Goal: Task Accomplishment & Management: Use online tool/utility

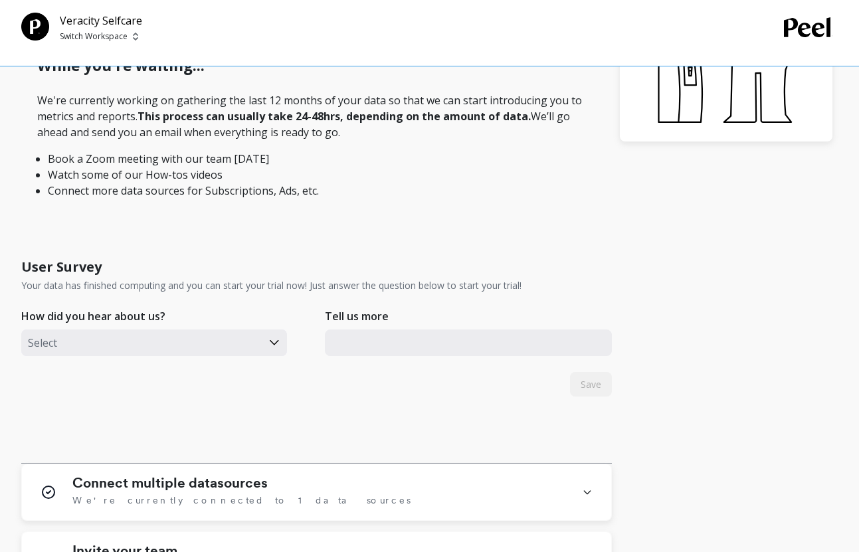
scroll to position [427, 0]
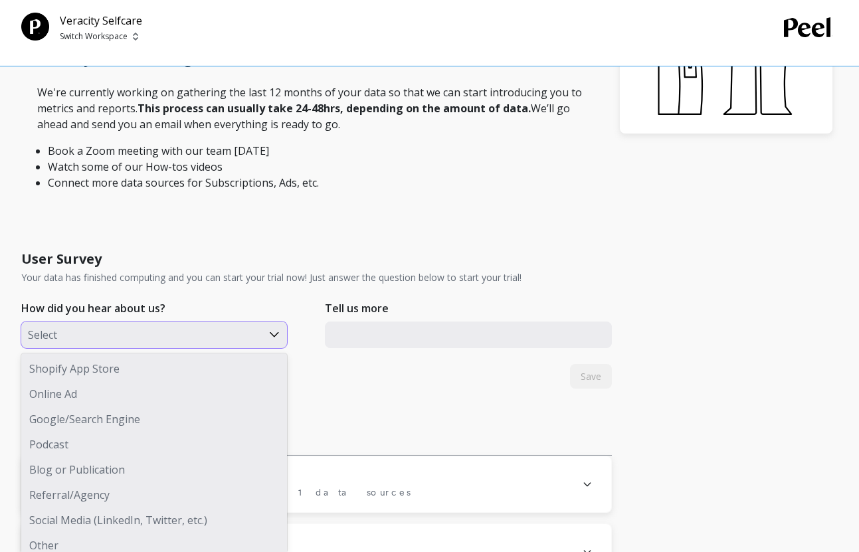
click at [227, 329] on div at bounding box center [141, 334] width 227 height 17
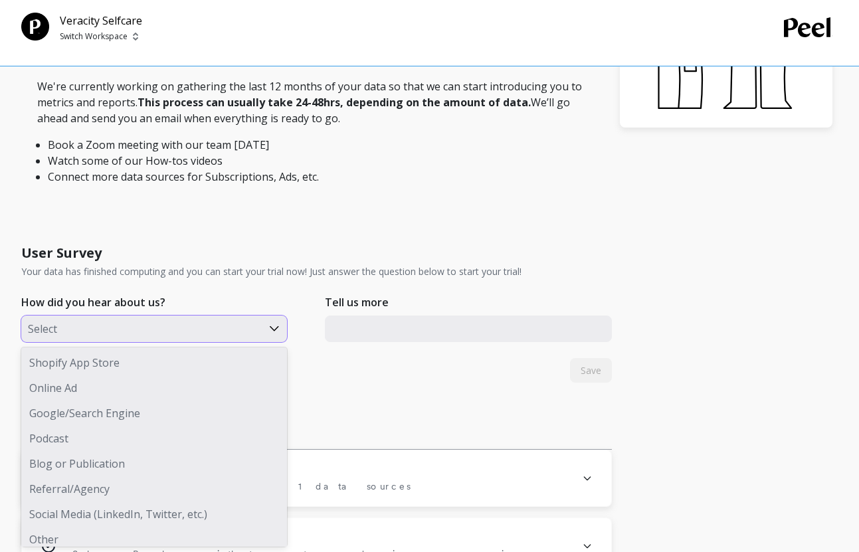
scroll to position [8, 0]
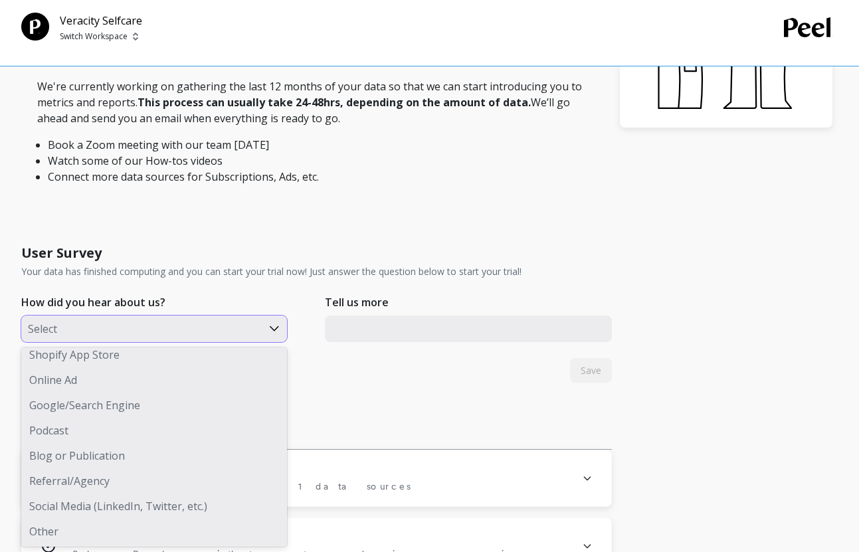
click at [77, 534] on div "Other" at bounding box center [154, 531] width 266 height 25
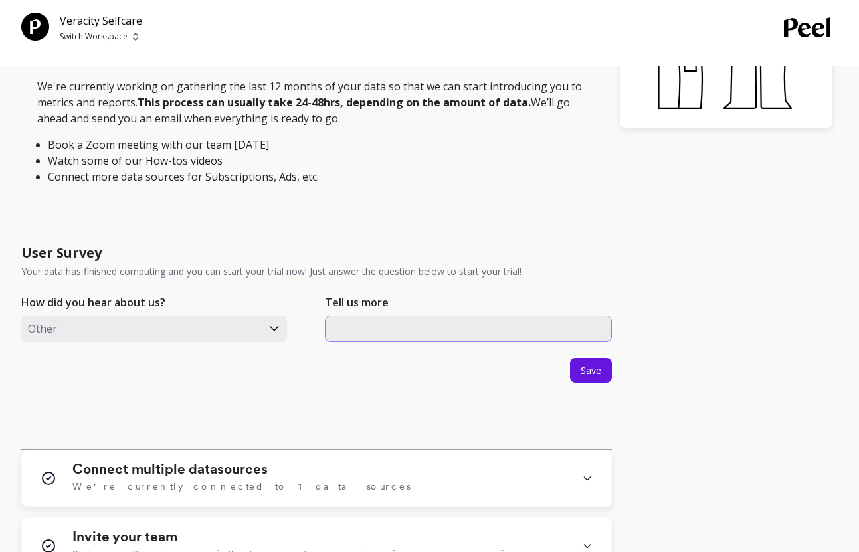
click at [444, 328] on input "text" at bounding box center [469, 329] width 288 height 27
click at [414, 424] on div "User Survey Your data has finished computing and you can start your trial now! …" at bounding box center [316, 342] width 590 height 215
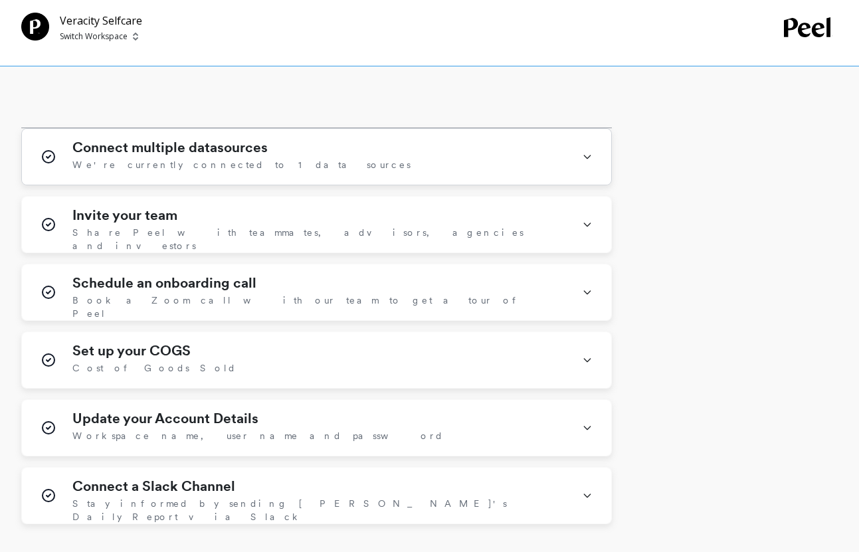
scroll to position [751, 0]
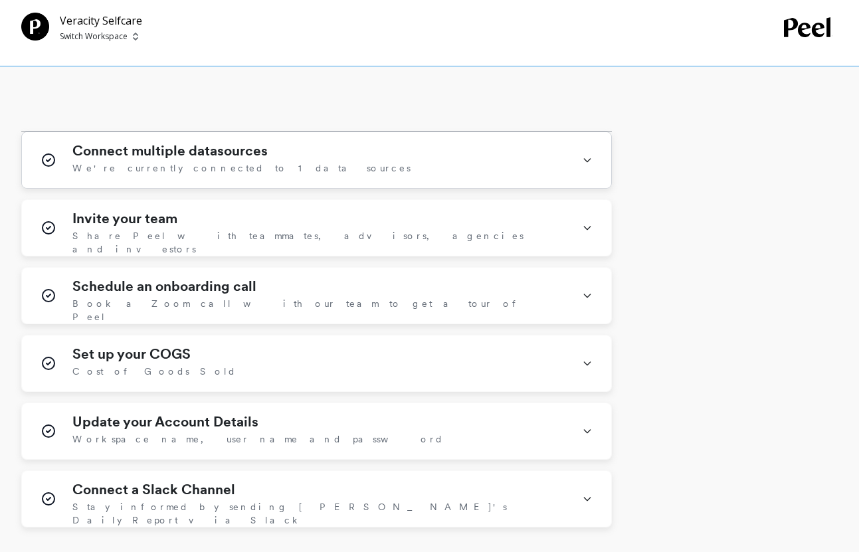
click at [555, 150] on div "Connect multiple datasources We're currently connected to 1 data sources" at bounding box center [319, 160] width 494 height 35
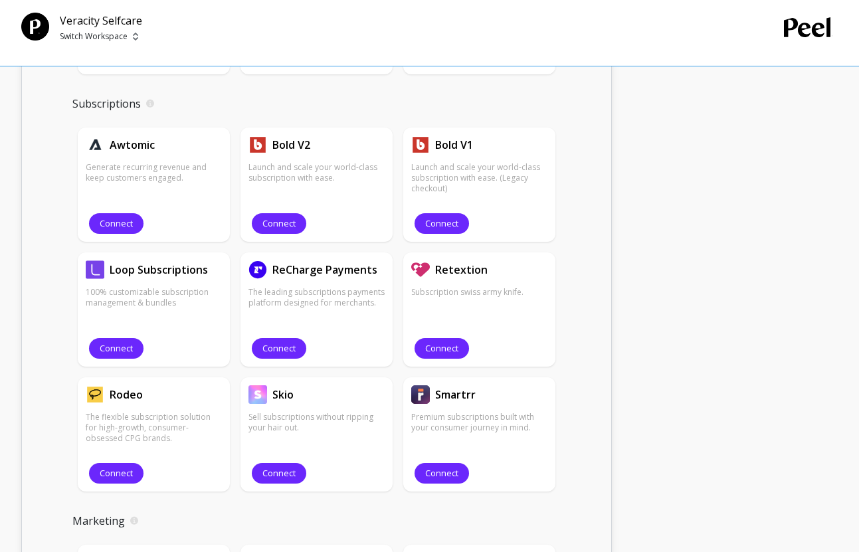
scroll to position [1496, 0]
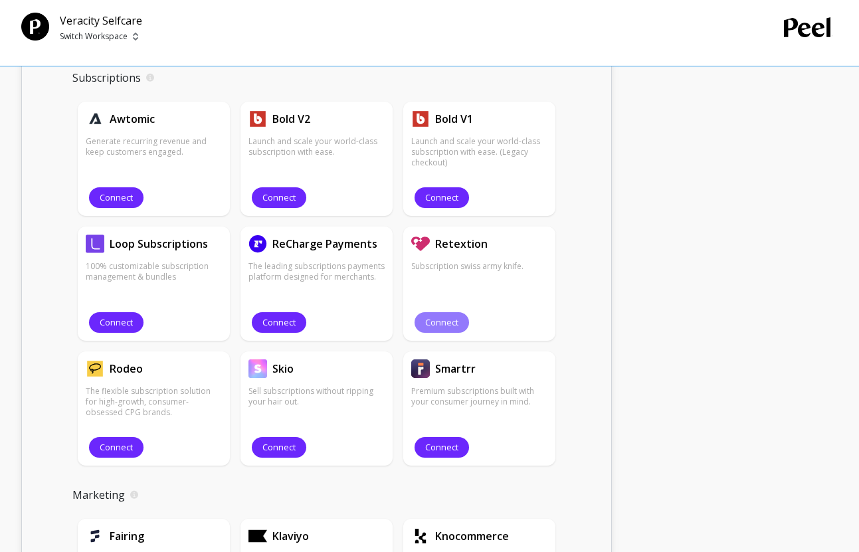
click at [450, 320] on span "Connect" at bounding box center [441, 322] width 33 height 13
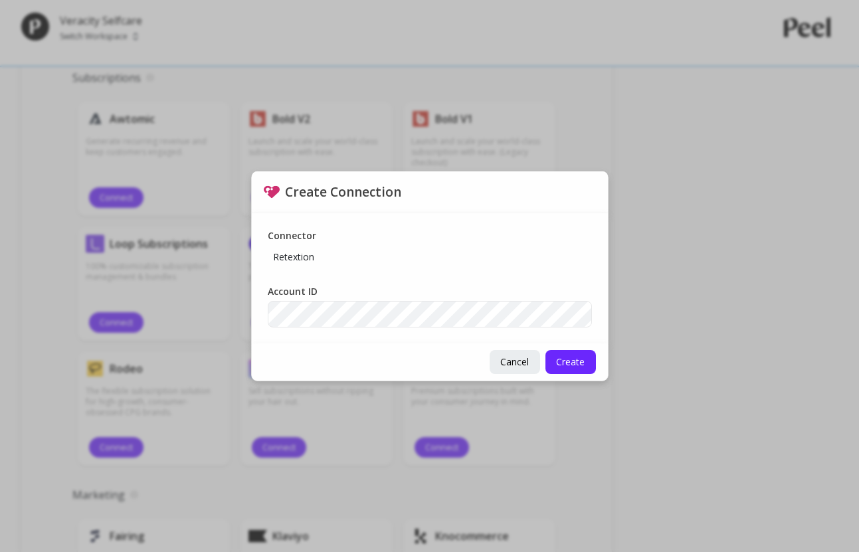
click at [281, 246] on p "Retextion" at bounding box center [294, 257] width 52 height 24
click at [504, 367] on span "Cancel" at bounding box center [514, 361] width 29 height 13
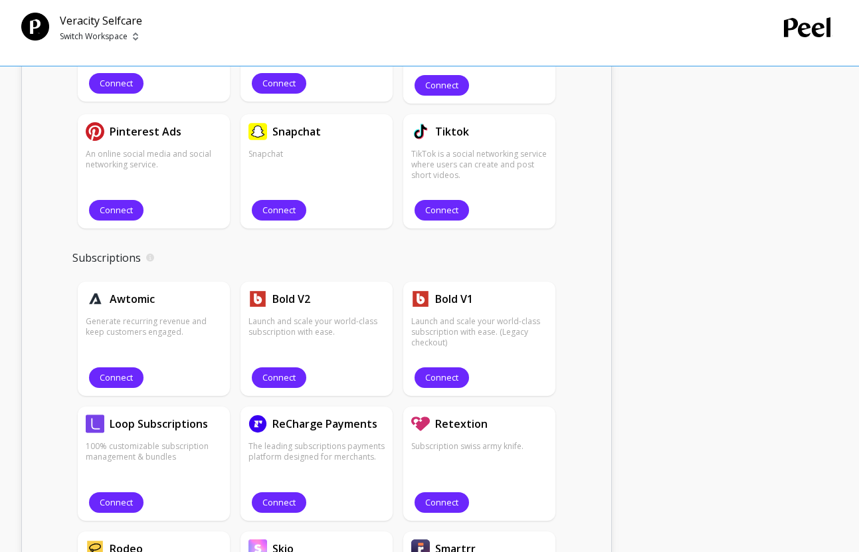
scroll to position [1334, 0]
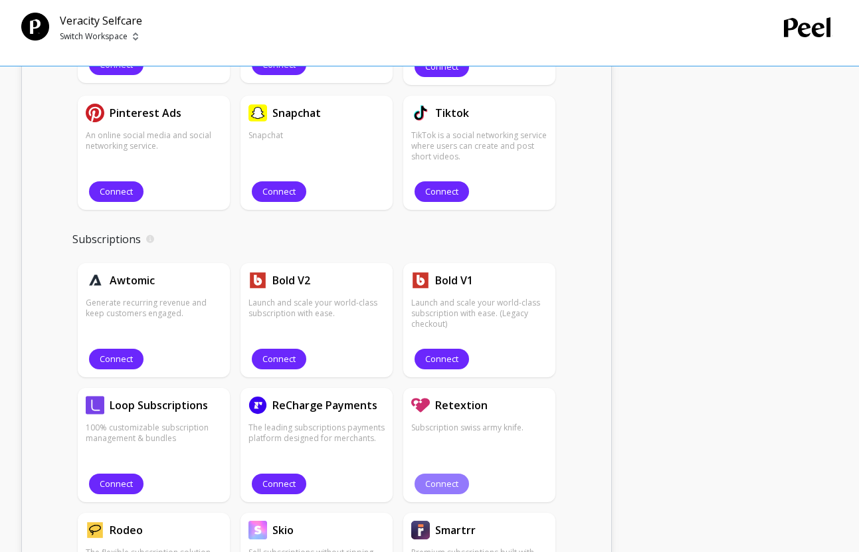
click at [440, 482] on span "Connect" at bounding box center [441, 484] width 33 height 13
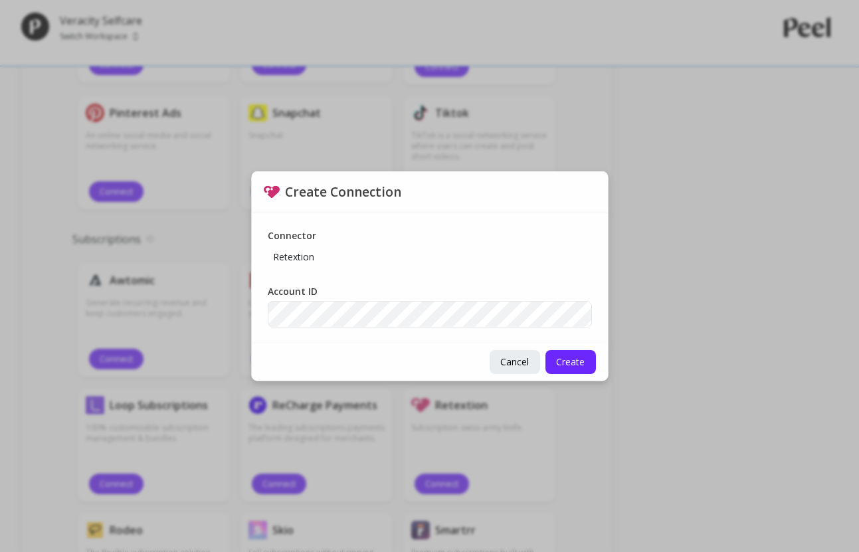
click at [283, 250] on p "Retextion" at bounding box center [294, 257] width 52 height 24
click at [566, 363] on span "Create" at bounding box center [570, 361] width 29 height 13
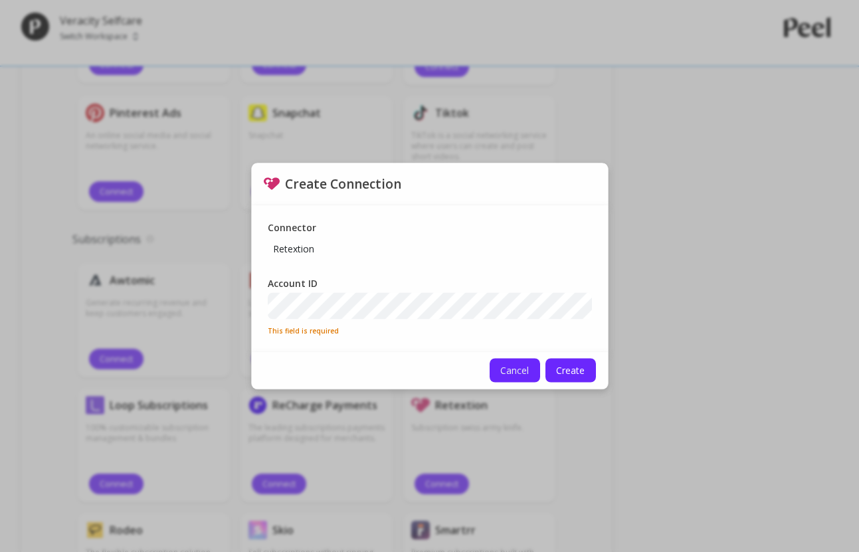
click at [503, 363] on button "Cancel" at bounding box center [515, 370] width 50 height 24
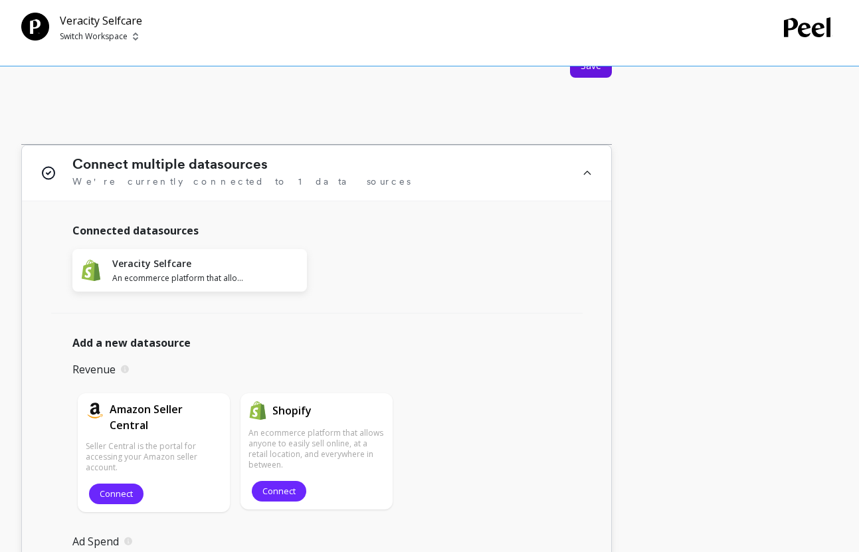
scroll to position [735, 0]
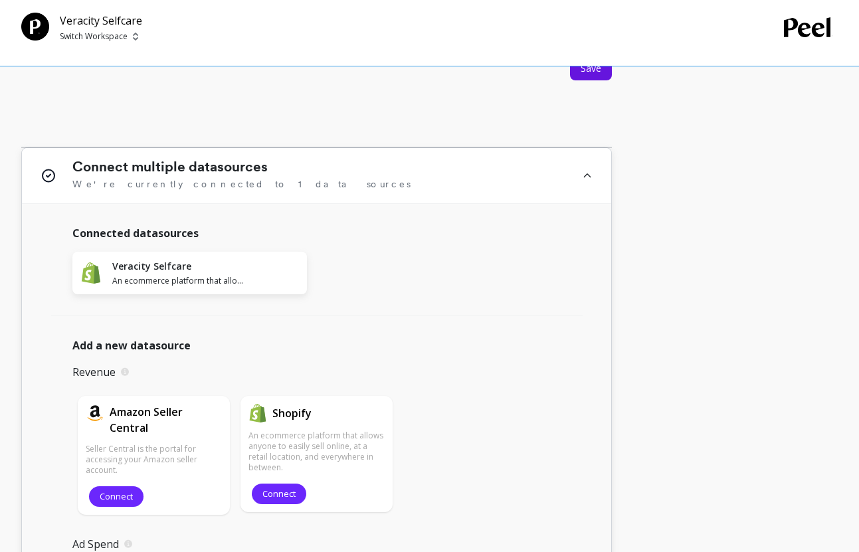
click at [316, 444] on p "An ecommerce platform that allows anyone to easily sell online, at a retail loc…" at bounding box center [316, 451] width 136 height 43
click at [130, 265] on h1 "Veracity Selfcare" at bounding box center [178, 266] width 132 height 13
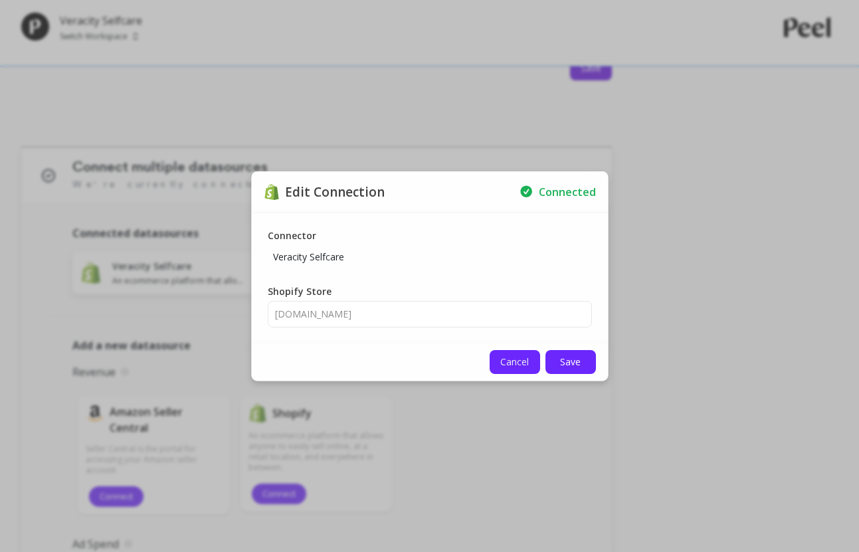
click at [511, 365] on span "Cancel" at bounding box center [514, 361] width 29 height 13
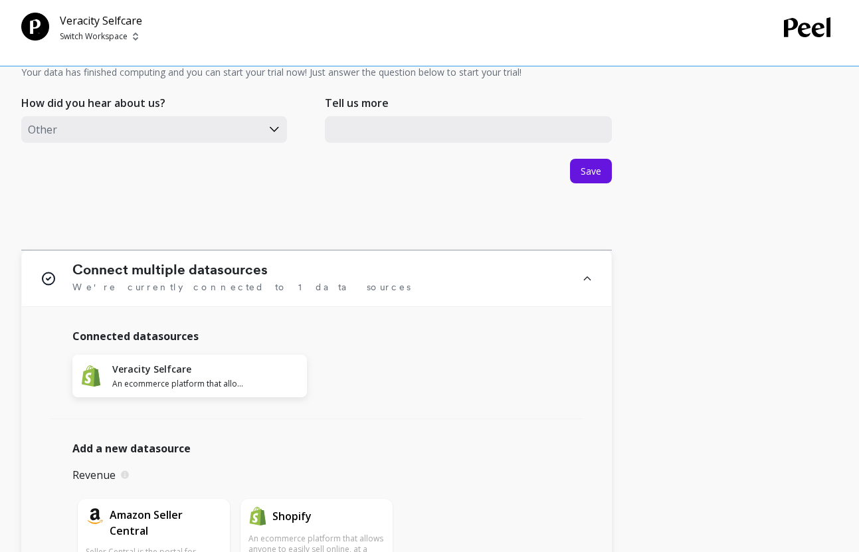
scroll to position [452, 0]
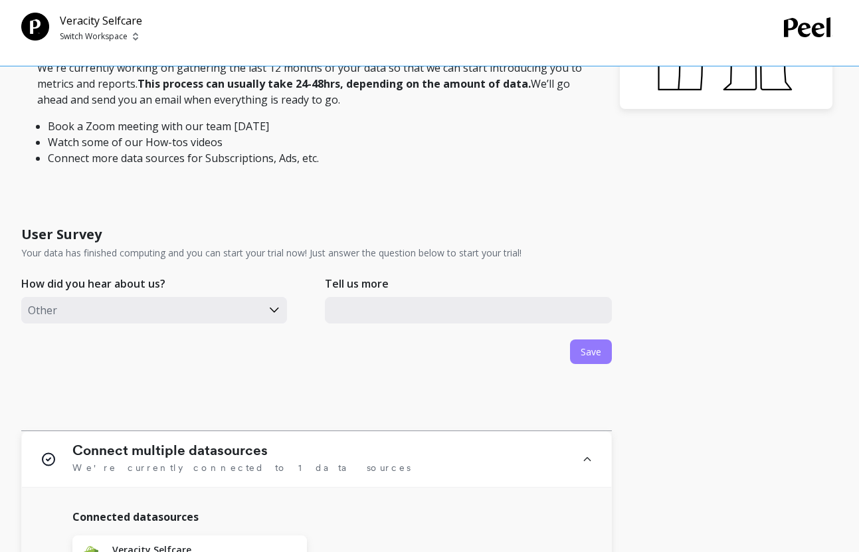
click at [591, 356] on span "Save" at bounding box center [591, 351] width 21 height 13
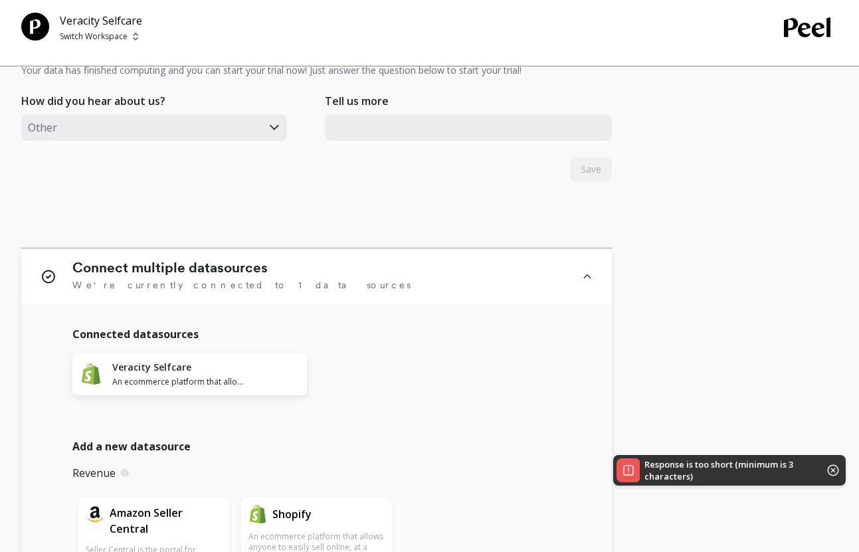
scroll to position [541, 0]
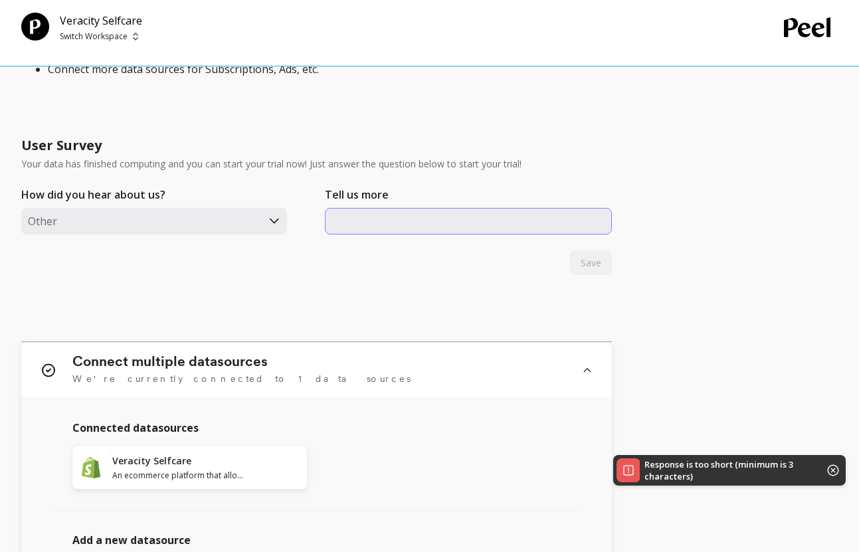
click at [456, 227] on input "text" at bounding box center [469, 221] width 288 height 27
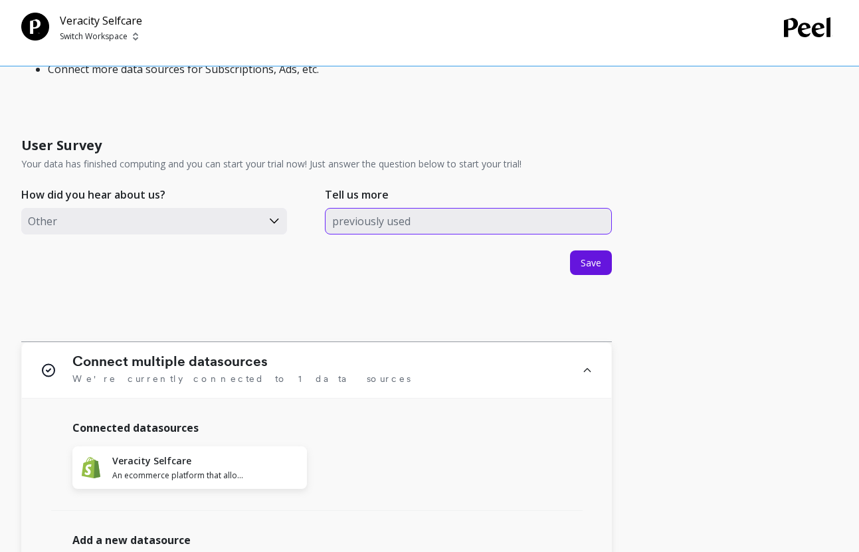
type input "previously used"
click at [564, 266] on div "User Survey Your data has finished computing and you can start your trial now! …" at bounding box center [316, 235] width 590 height 215
click at [584, 264] on span "Save" at bounding box center [591, 262] width 21 height 13
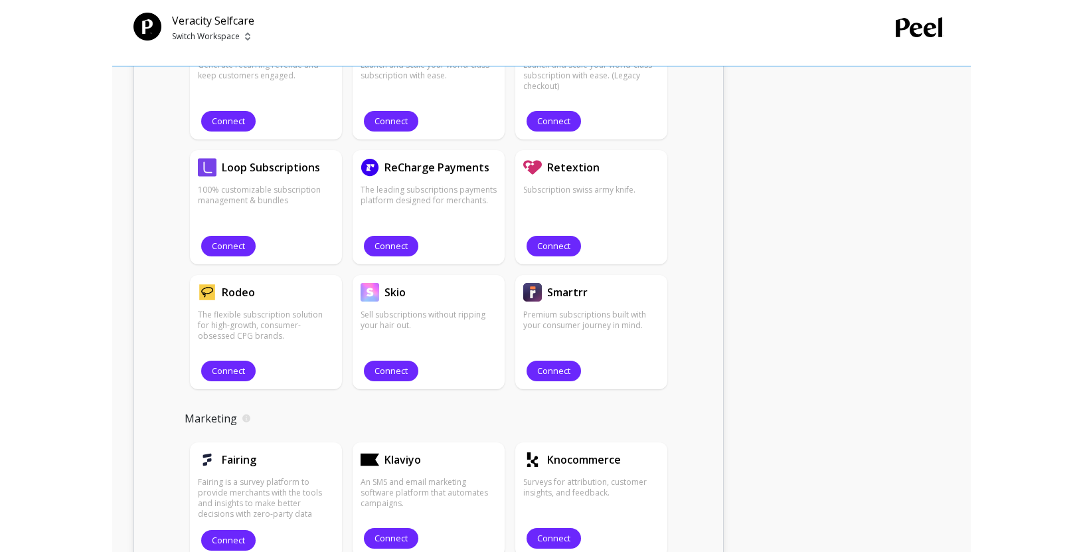
scroll to position [1356, 0]
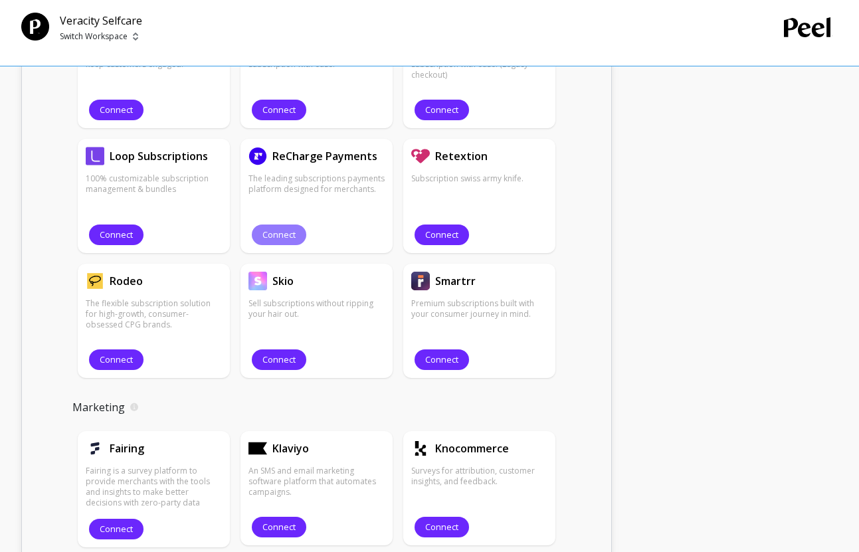
click at [302, 232] on button "Connect" at bounding box center [279, 235] width 54 height 21
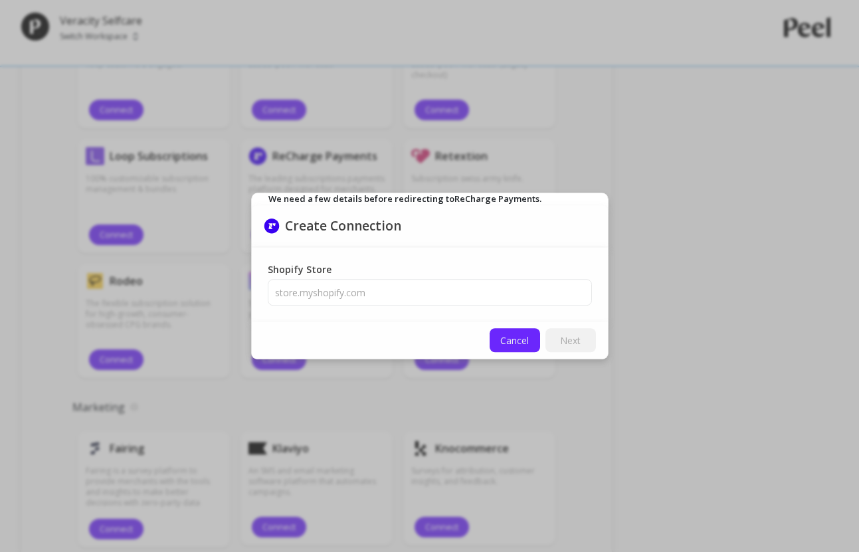
click at [507, 339] on span "Cancel" at bounding box center [514, 340] width 29 height 13
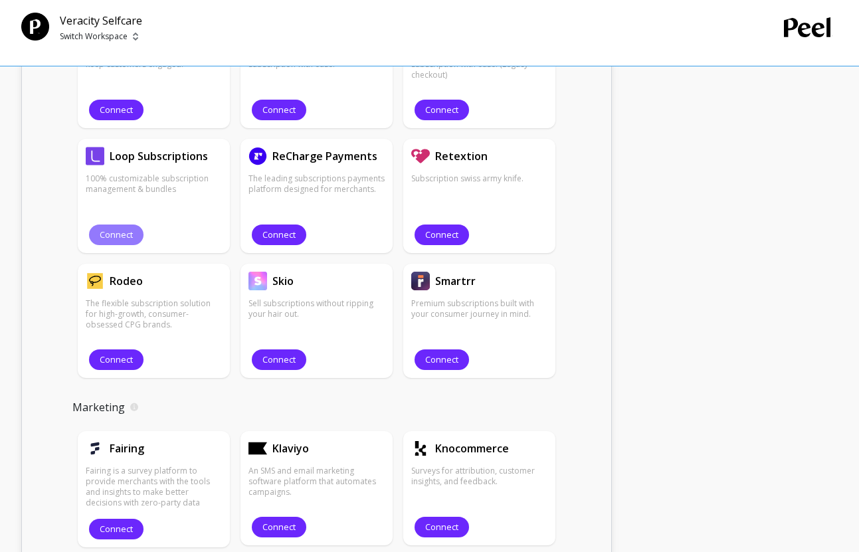
click at [128, 238] on span "Connect" at bounding box center [116, 234] width 33 height 13
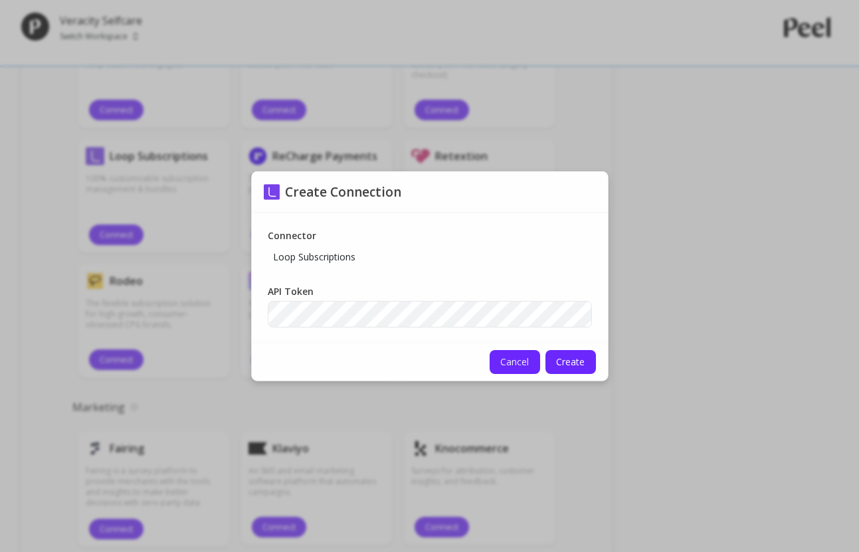
click at [517, 367] on span "Cancel" at bounding box center [514, 361] width 29 height 13
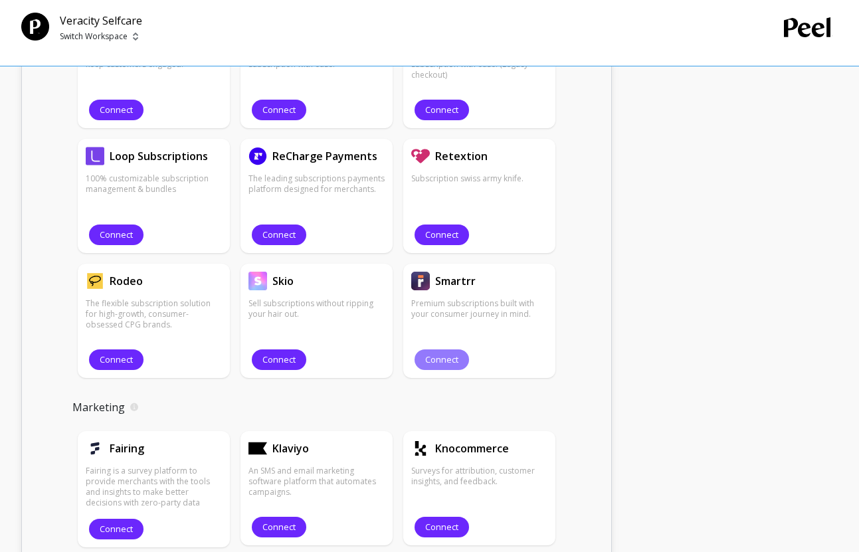
click at [442, 361] on span "Connect" at bounding box center [441, 359] width 33 height 13
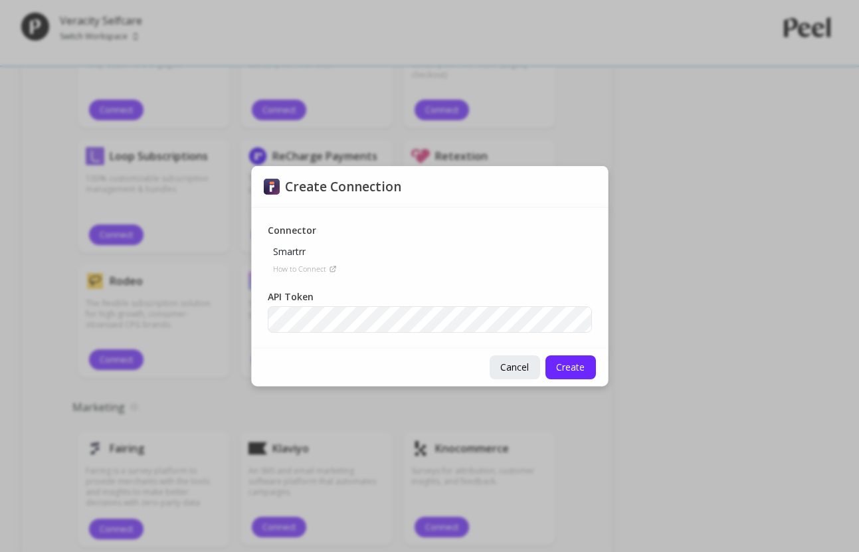
click at [487, 376] on div "Cancel Create" at bounding box center [430, 367] width 356 height 37
click at [515, 365] on span "Cancel" at bounding box center [514, 367] width 29 height 13
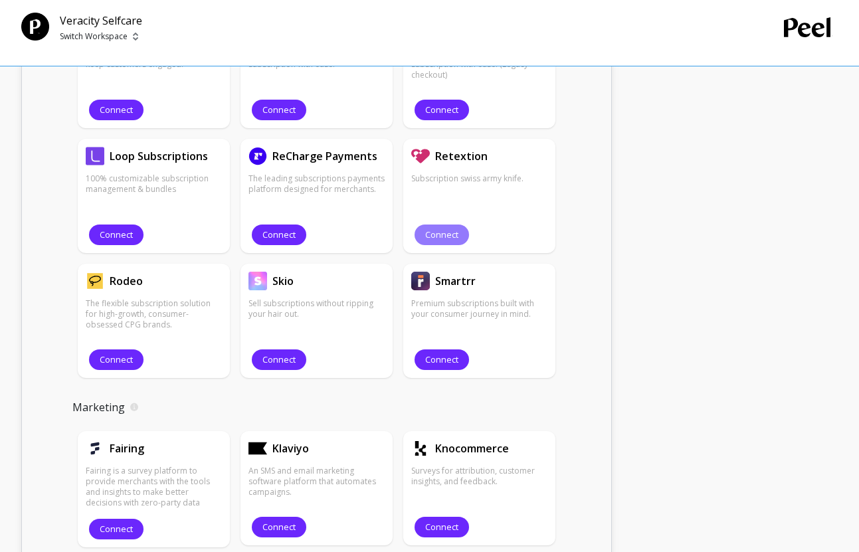
click at [434, 232] on span "Connect" at bounding box center [441, 234] width 33 height 13
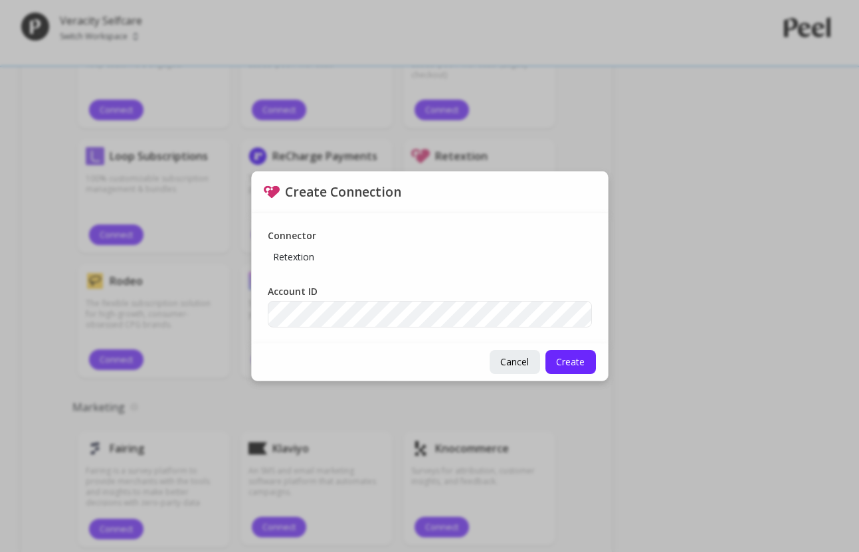
click at [297, 270] on div "Connector Retextion Account ID" at bounding box center [430, 278] width 356 height 130
click at [299, 264] on p "Retextion" at bounding box center [294, 257] width 52 height 24
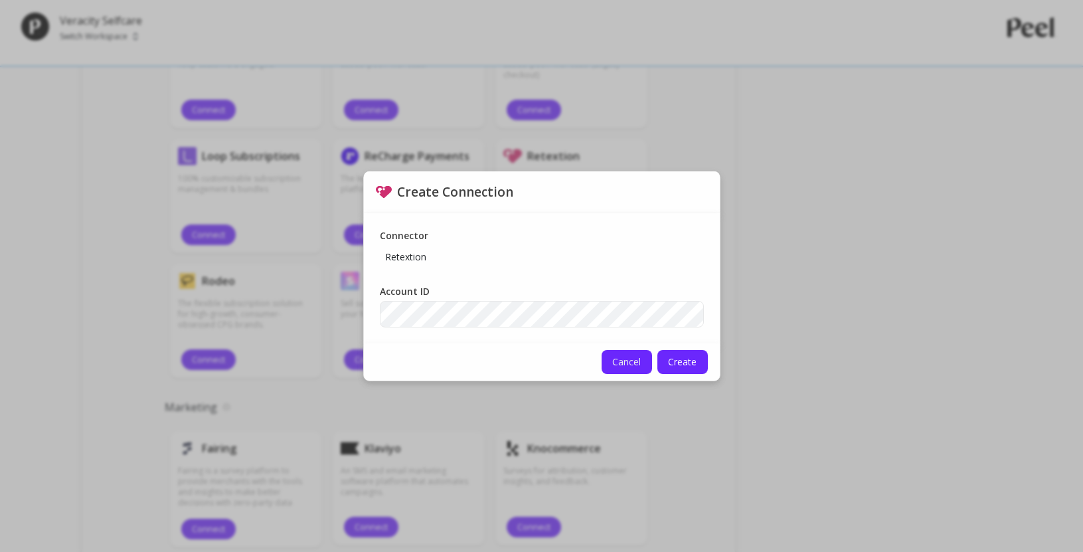
click at [626, 365] on span "Cancel" at bounding box center [626, 361] width 29 height 13
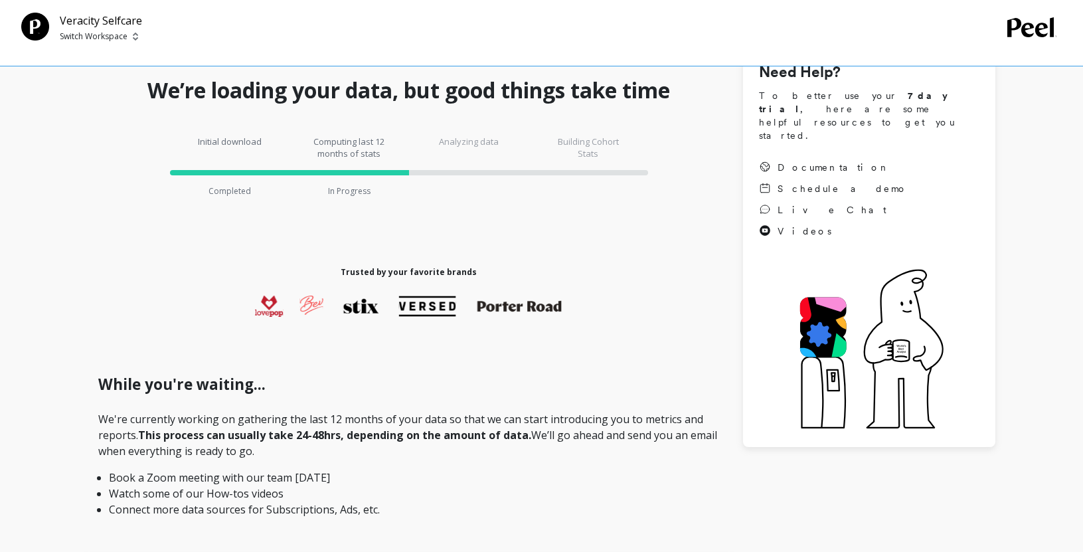
scroll to position [123, 0]
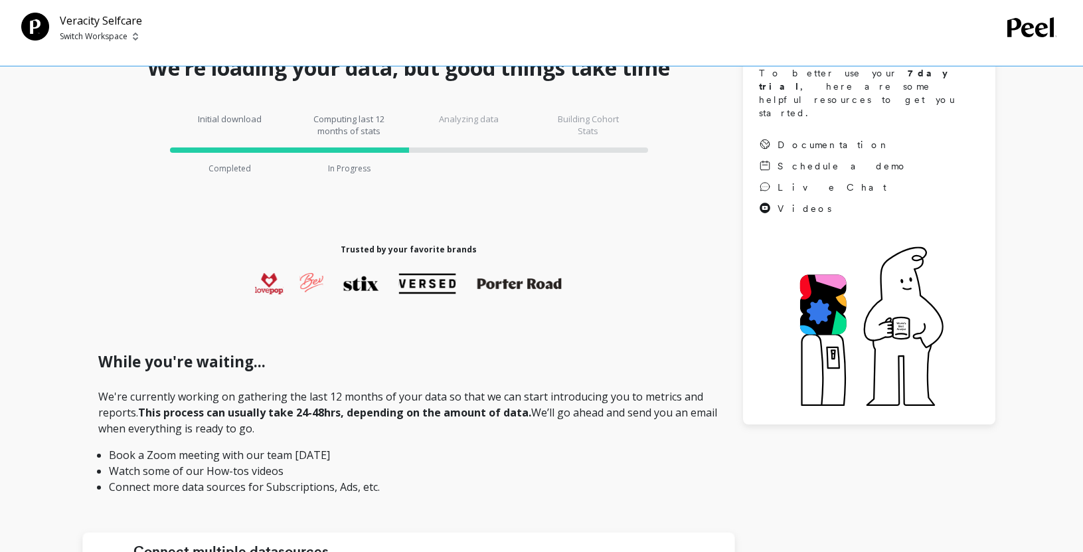
click at [289, 399] on p "We're currently working on gathering the last 12 months of your data so that we…" at bounding box center [408, 442] width 621 height 106
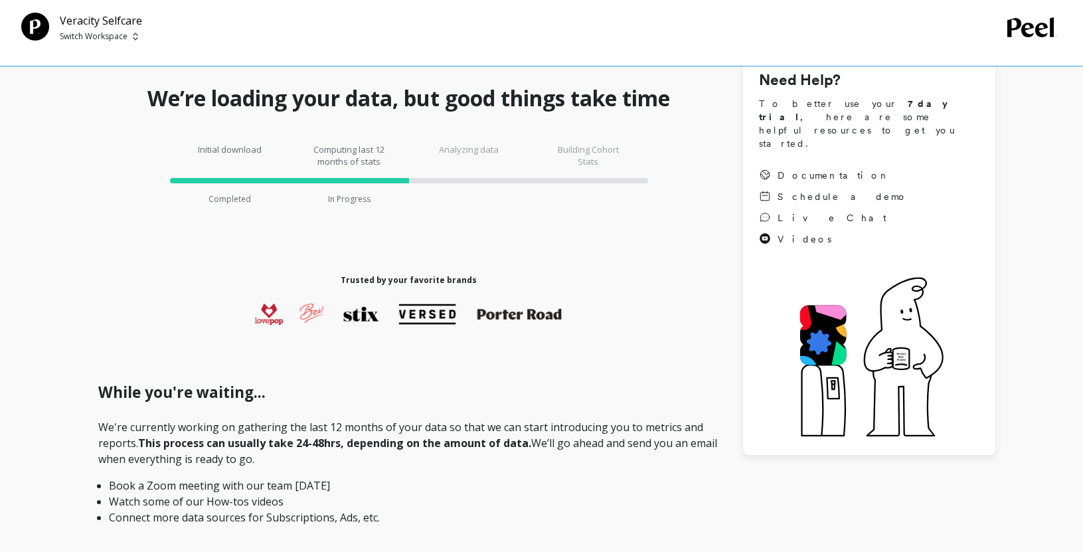
scroll to position [88, 0]
